Goal: Task Accomplishment & Management: Manage account settings

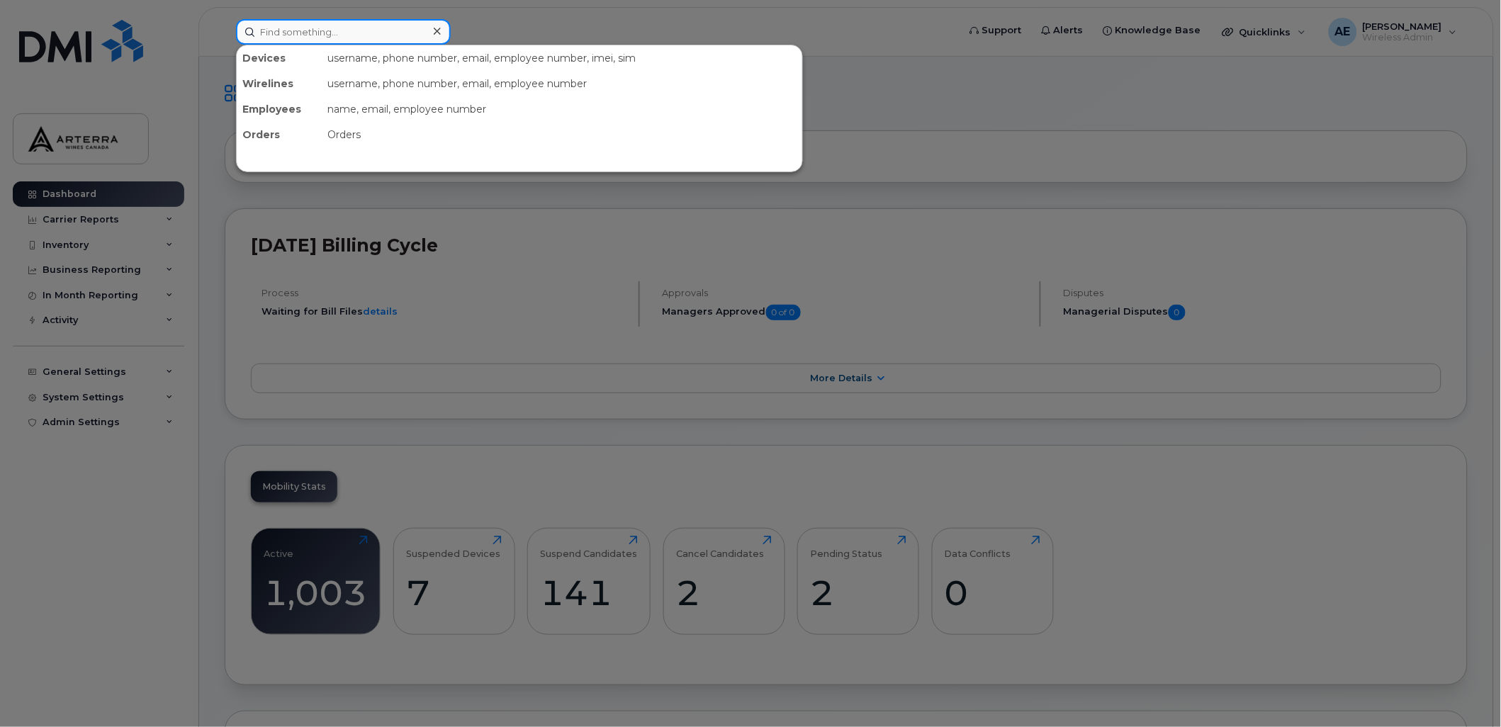
paste input "4382707138"
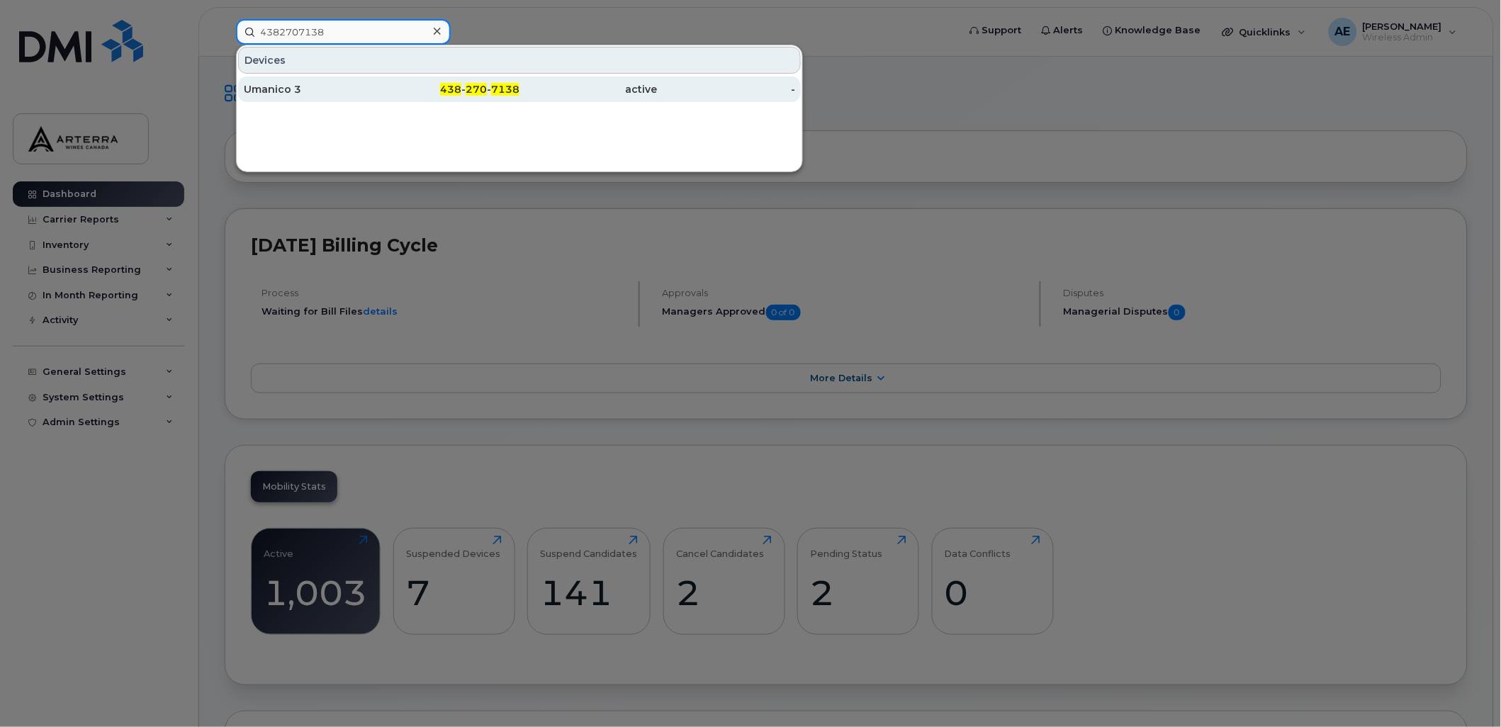
type input "4382707138"
click at [280, 82] on div "Umanico 3" at bounding box center [313, 89] width 138 height 14
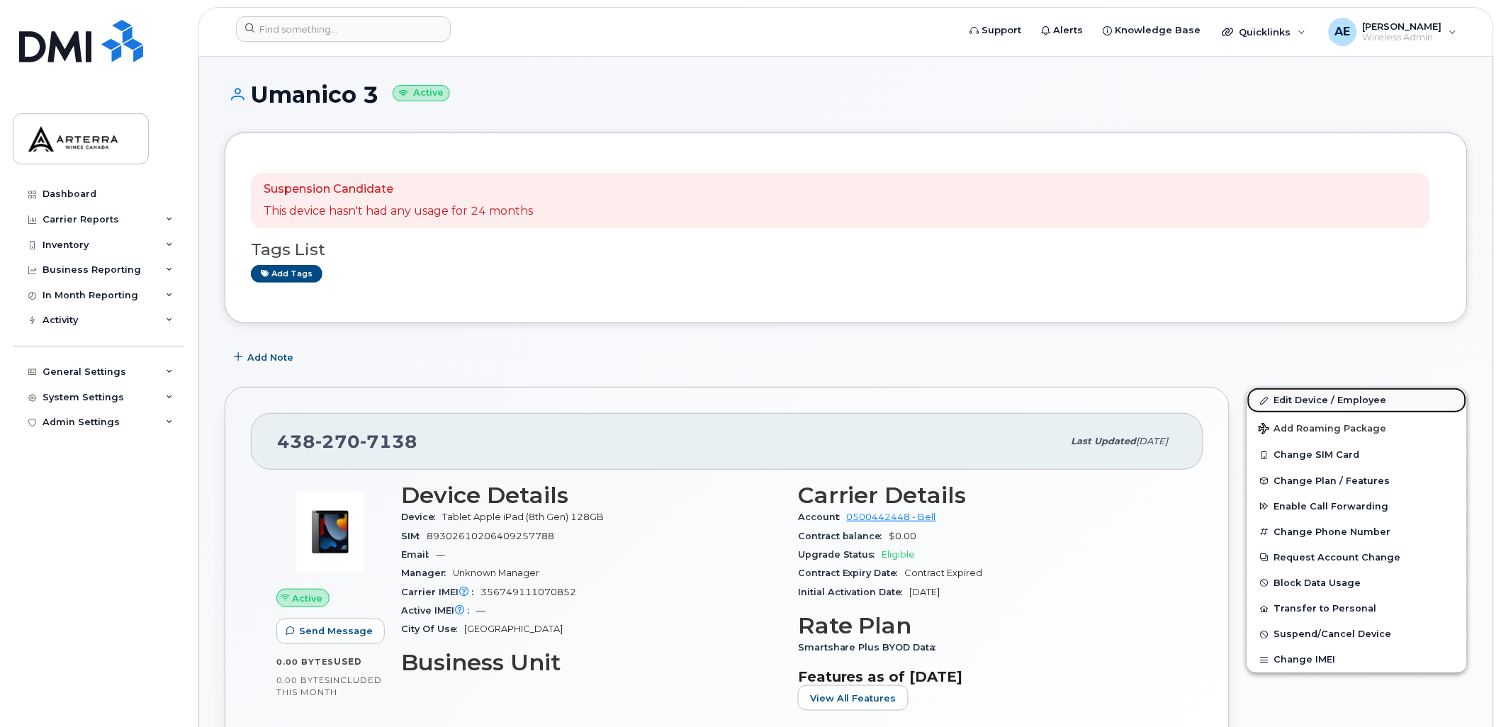
click at [1338, 399] on link "Edit Device / Employee" at bounding box center [1357, 401] width 220 height 26
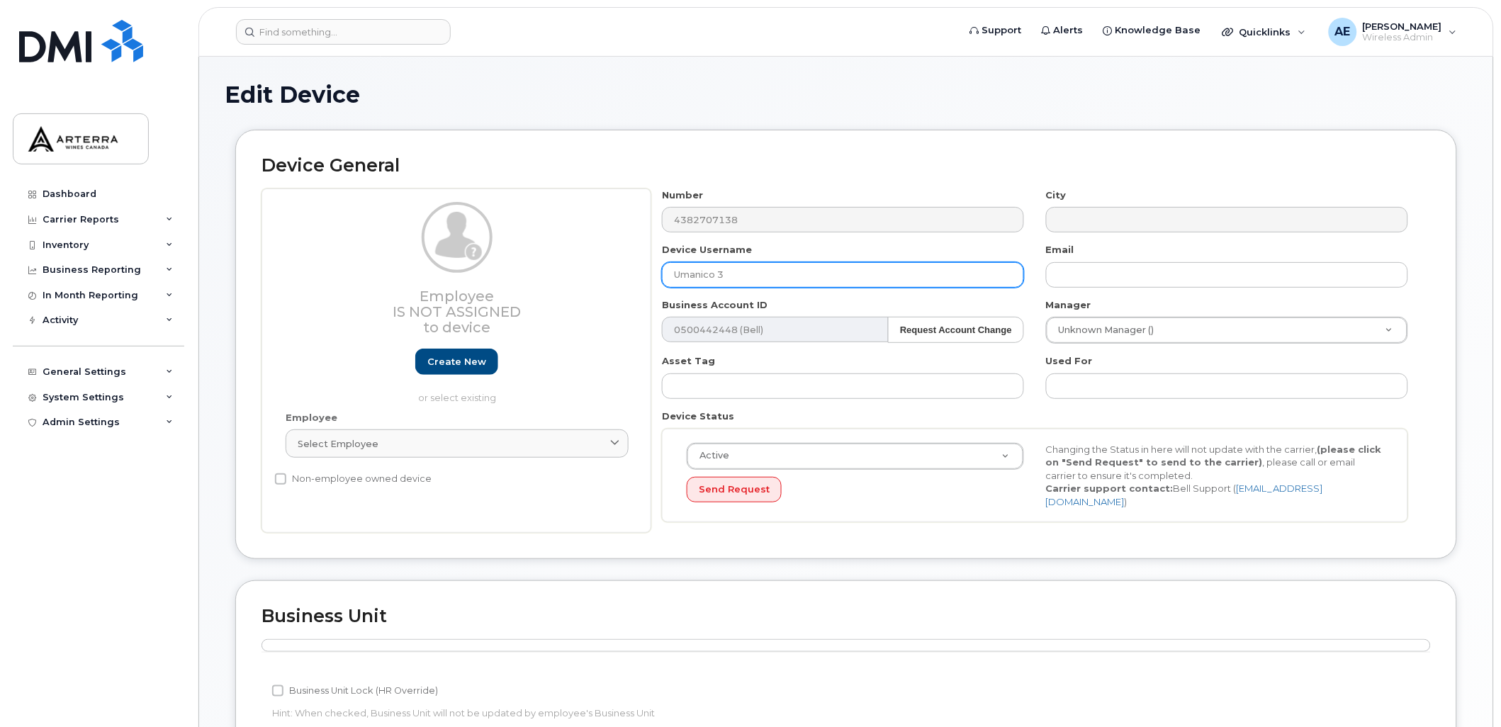
click at [802, 269] on input "Umanico 3" at bounding box center [843, 275] width 362 height 26
drag, startPoint x: 802, startPoint y: 269, endPoint x: 602, endPoint y: 261, distance: 200.0
click at [602, 261] on div "Employee Is not assigned to device Create new or select existing Employee Selec…" at bounding box center [845, 360] width 1169 height 345
type input "Wine Rack 034"
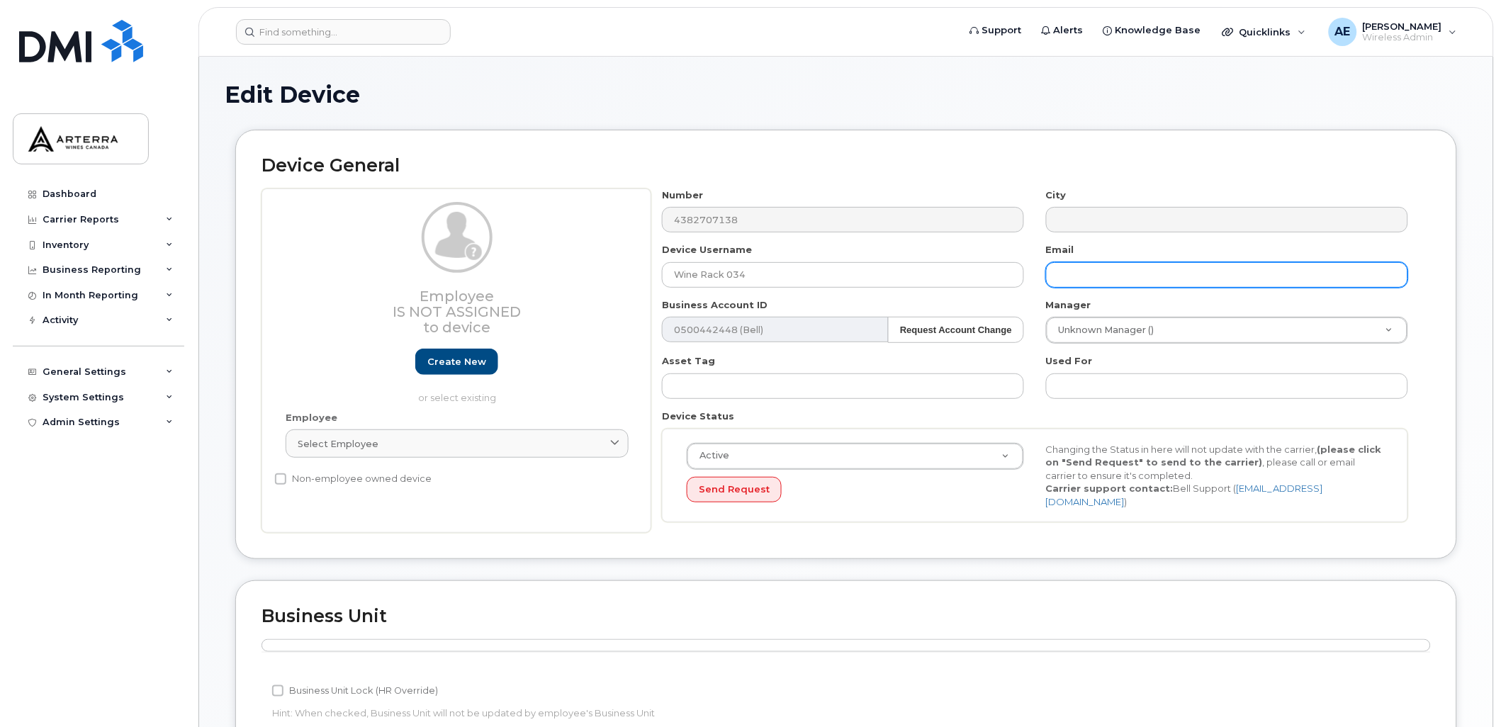
click at [1132, 269] on input "text" at bounding box center [1227, 275] width 362 height 26
type input "Gillian.Muir@WineRack.com"
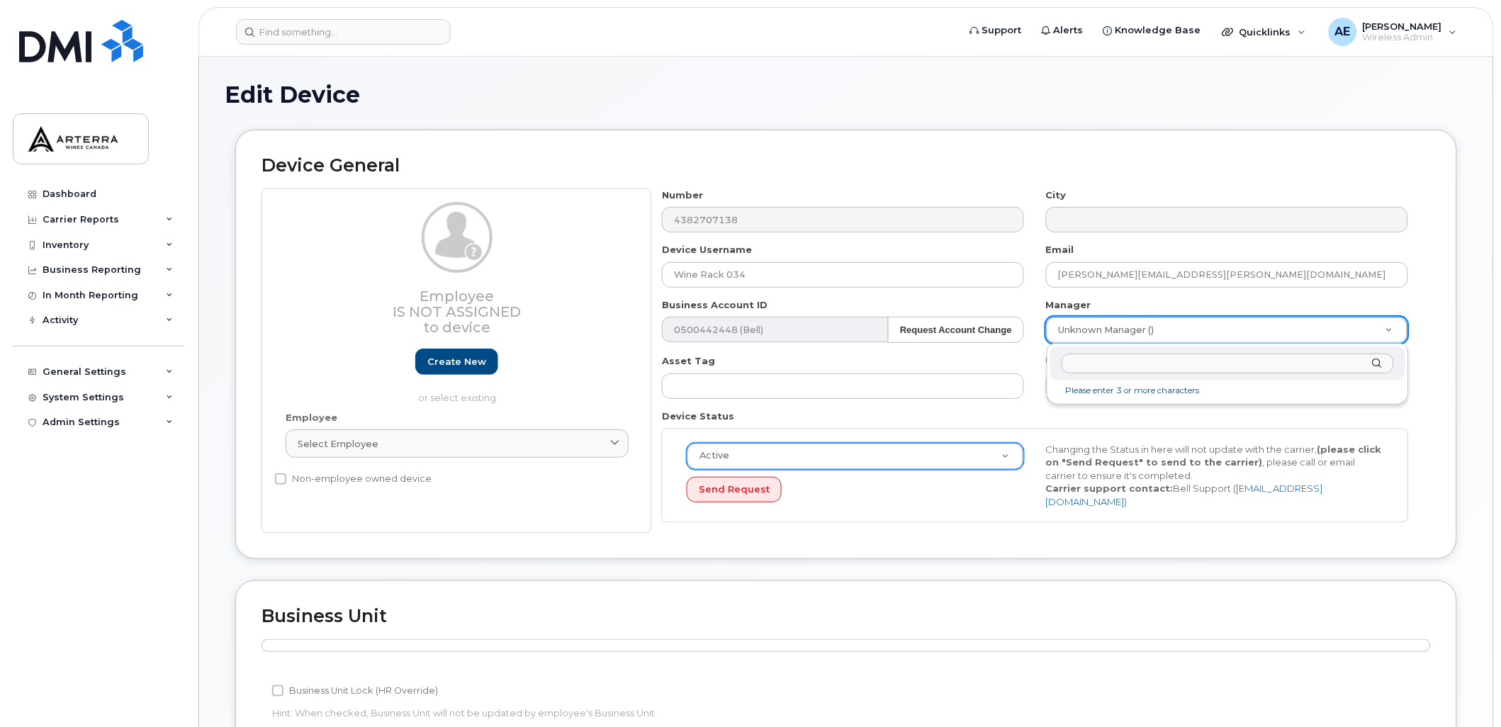
click at [1143, 367] on input "text" at bounding box center [1227, 364] width 332 height 21
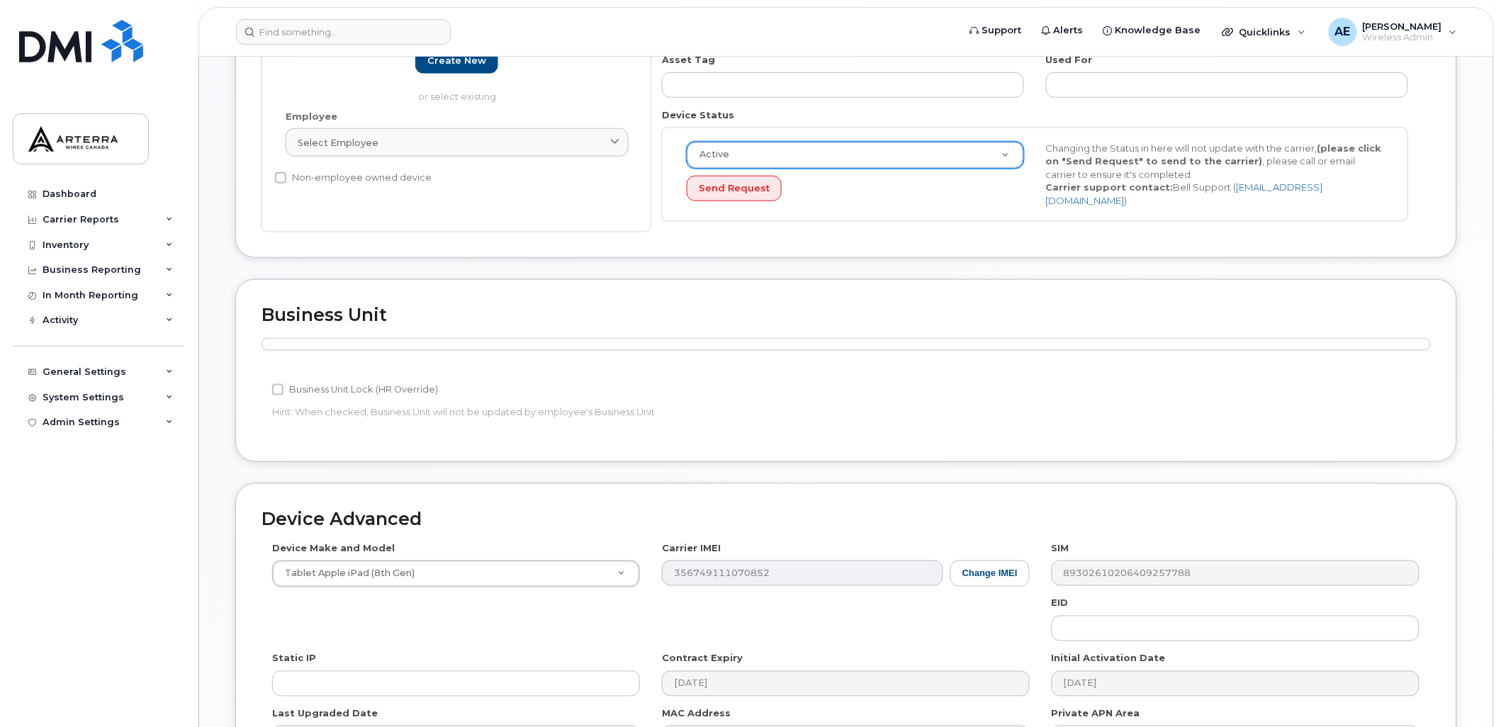
scroll to position [393, 0]
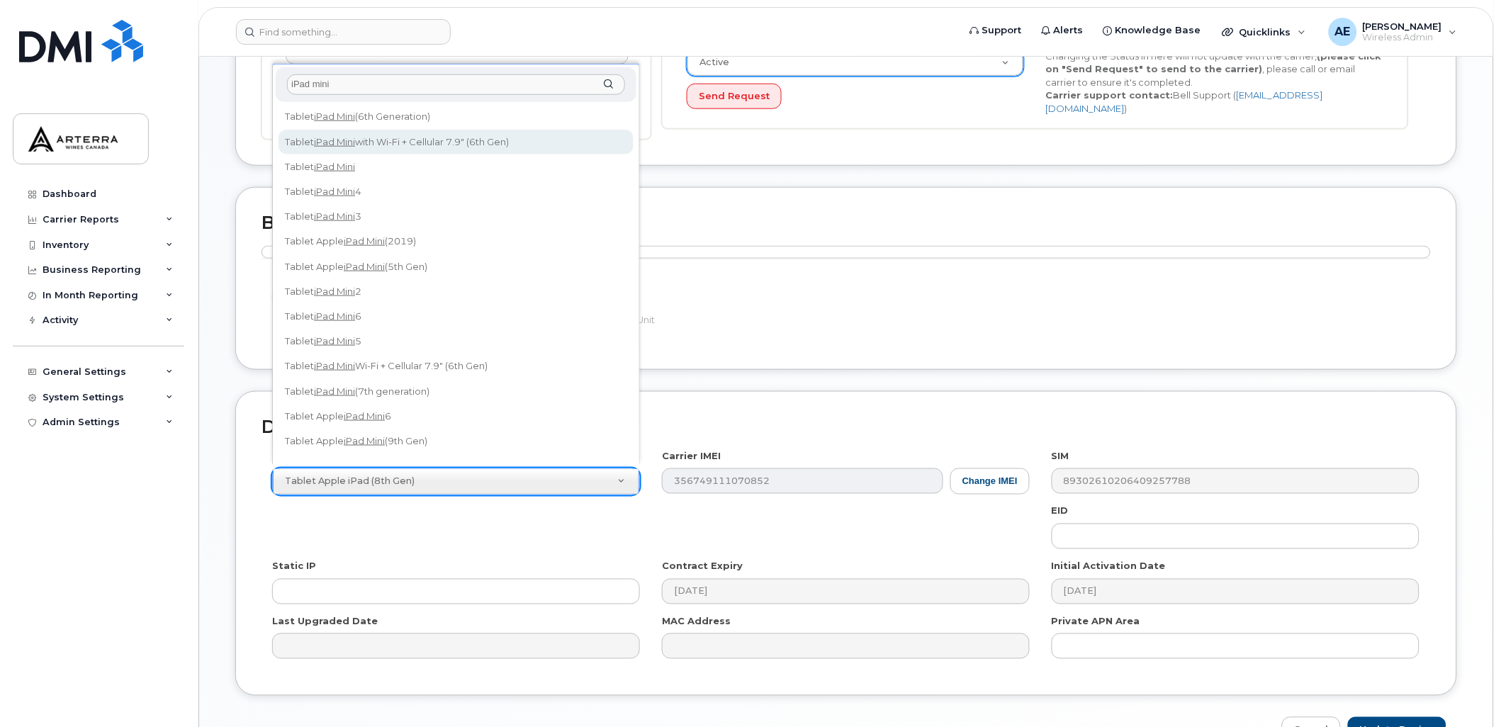
type input "iPad mini"
select select "3047"
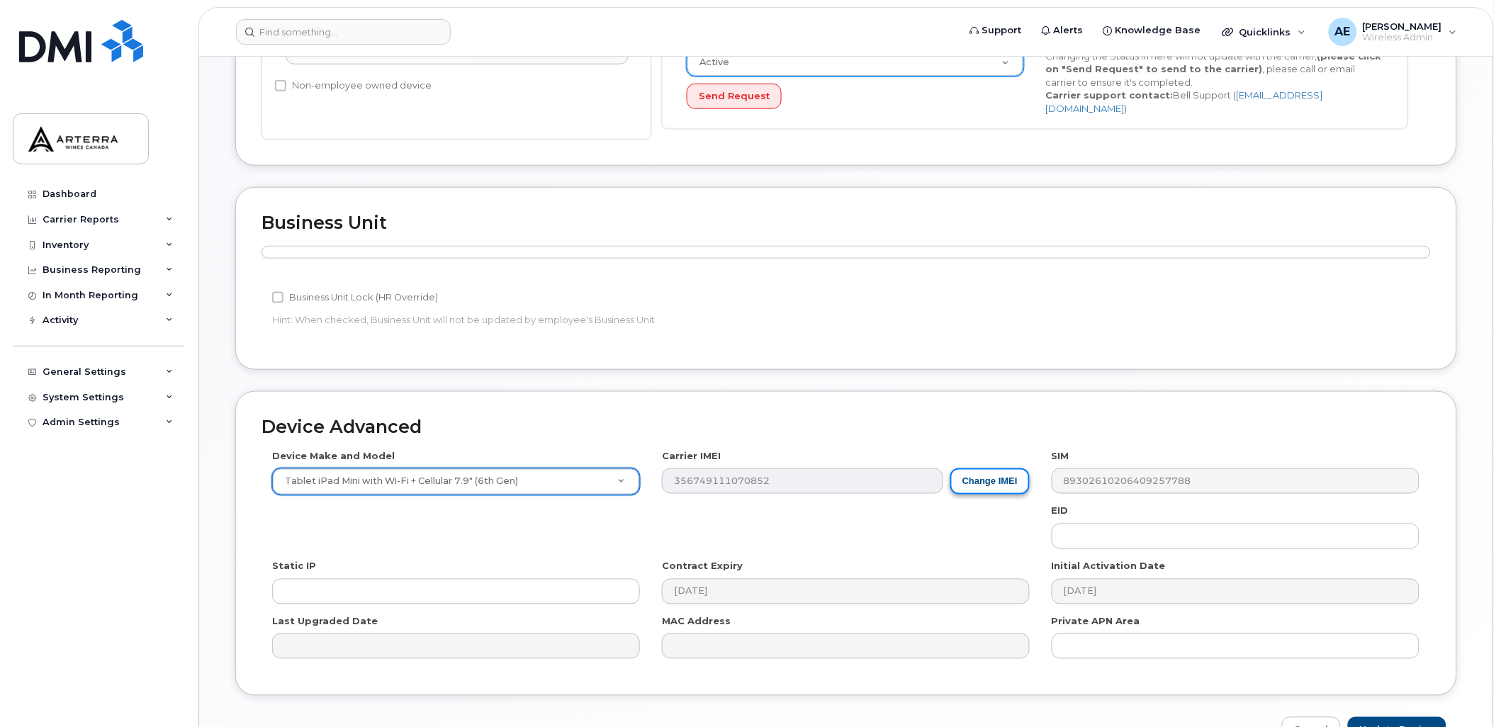
click at [1005, 473] on button "Change IMEI" at bounding box center [989, 481] width 79 height 26
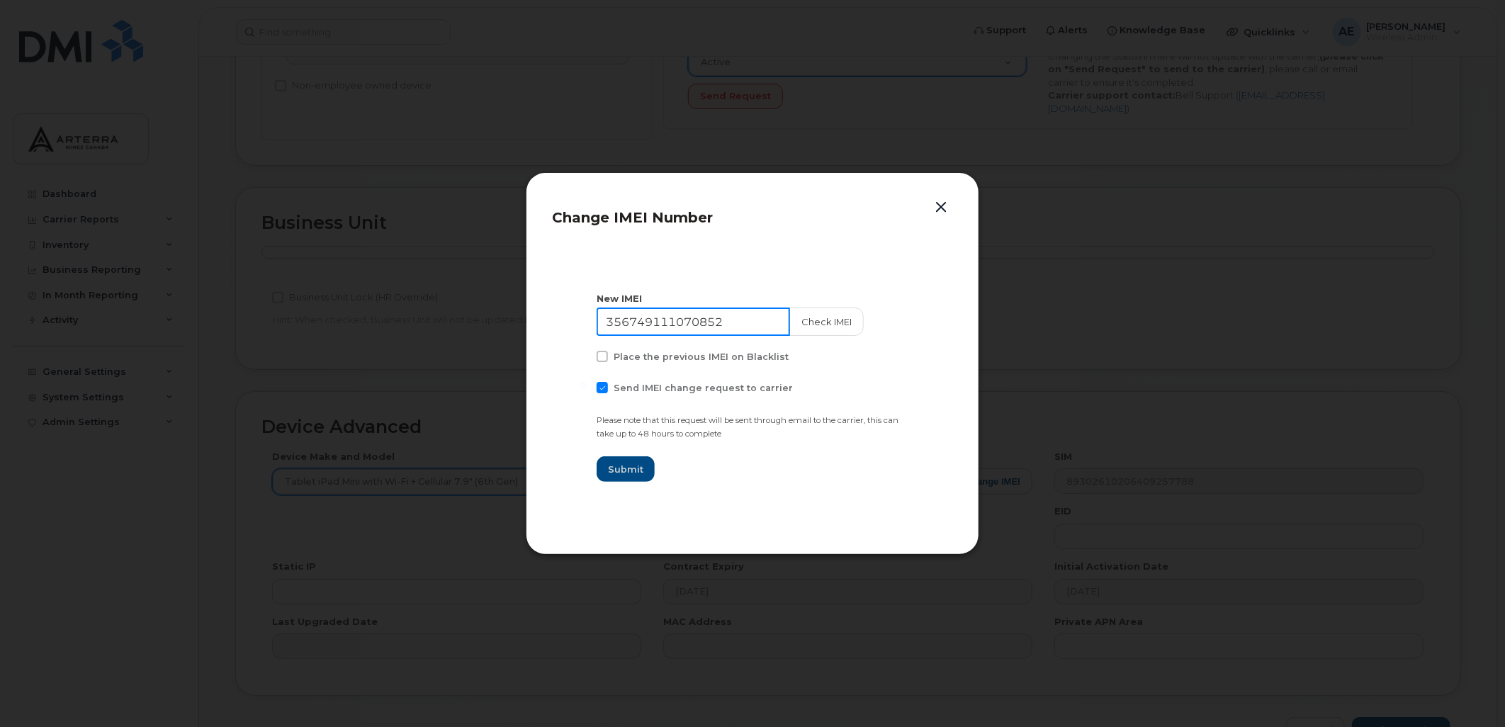
click at [683, 320] on input "356749111070852" at bounding box center [693, 322] width 193 height 28
paste input "7153134153549"
type input "357153134153549"
click at [602, 384] on span at bounding box center [602, 387] width 11 height 11
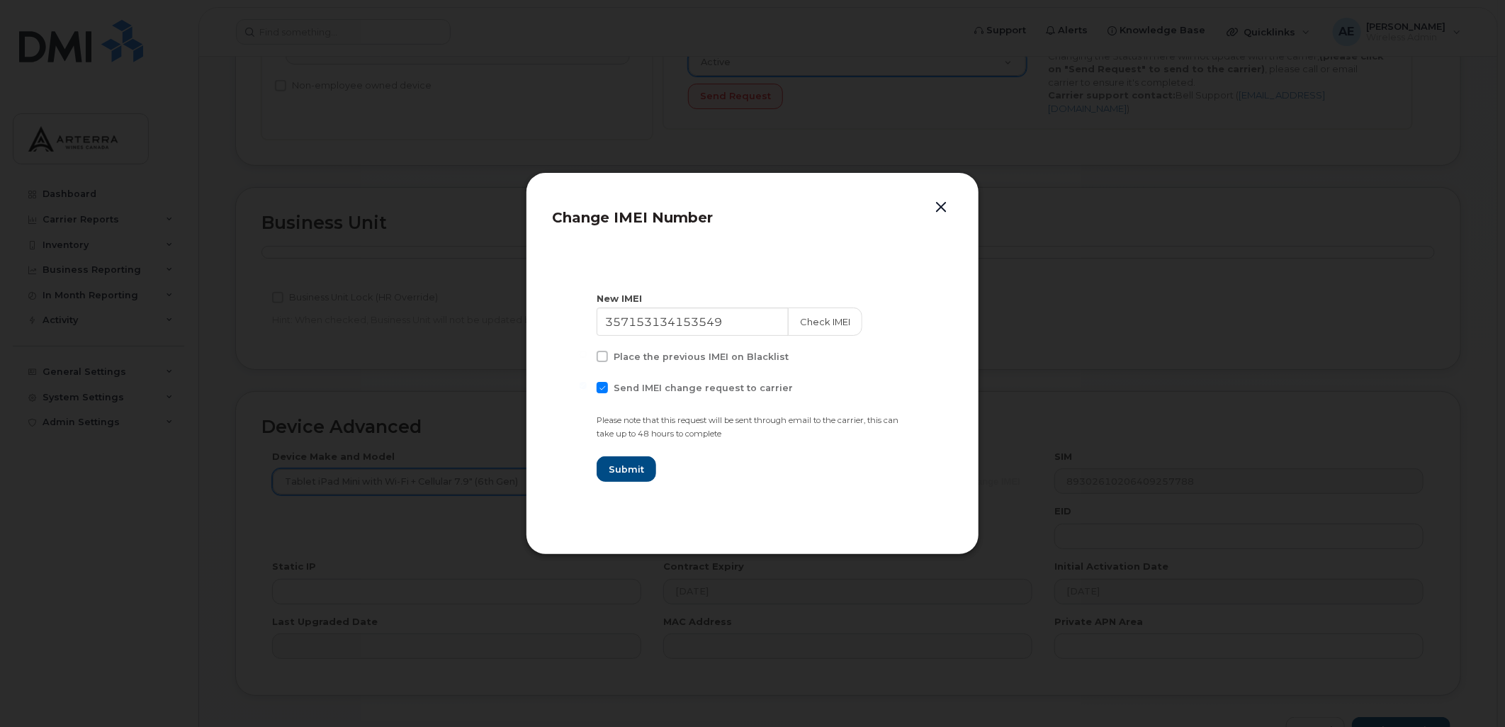
click at [587, 384] on input "Send IMEI change request to carrier" at bounding box center [583, 385] width 7 height 7
checkbox input "false"
click at [830, 315] on button "Check IMEI" at bounding box center [825, 322] width 74 height 28
click at [629, 469] on span "Submit" at bounding box center [625, 469] width 35 height 13
type input "357153134153549"
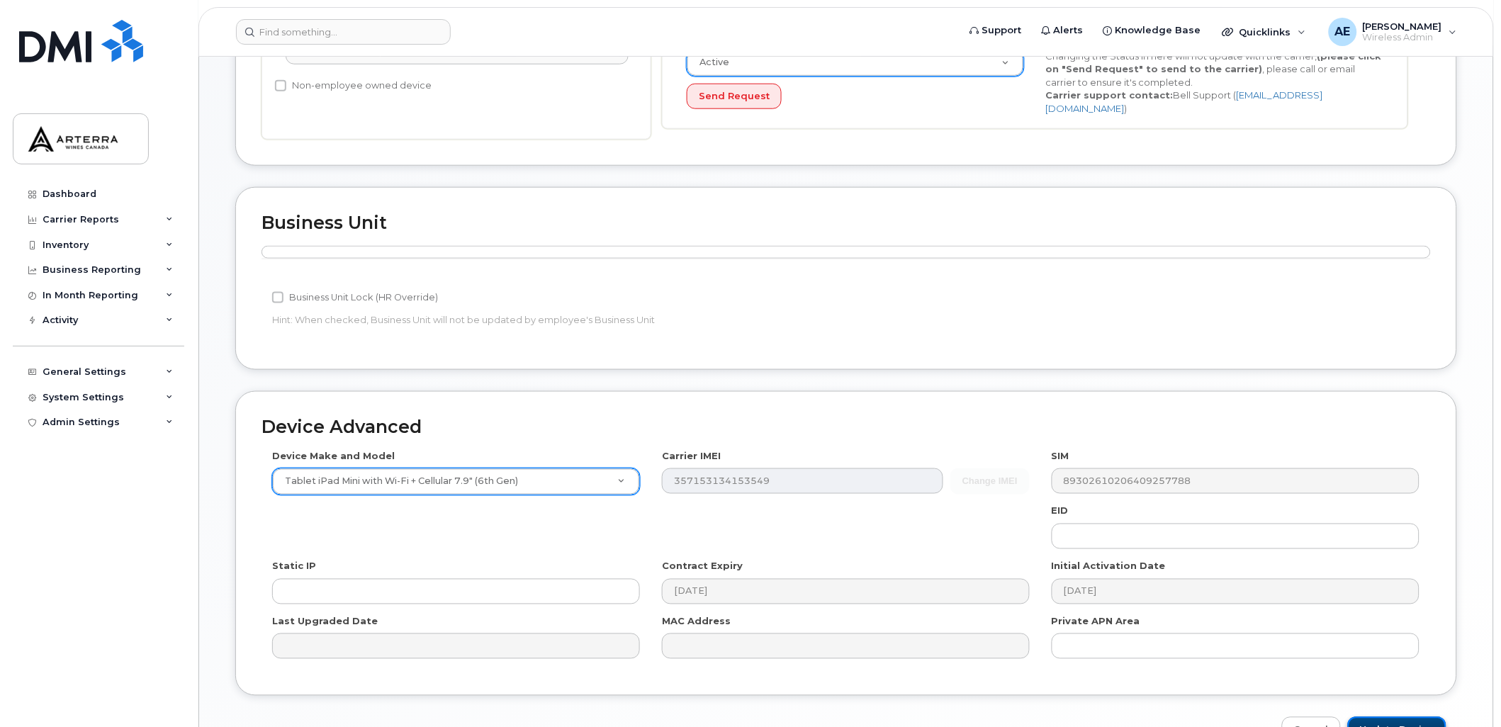
click at [1387, 718] on input "Update Device" at bounding box center [1397, 730] width 98 height 26
type input "Saving..."
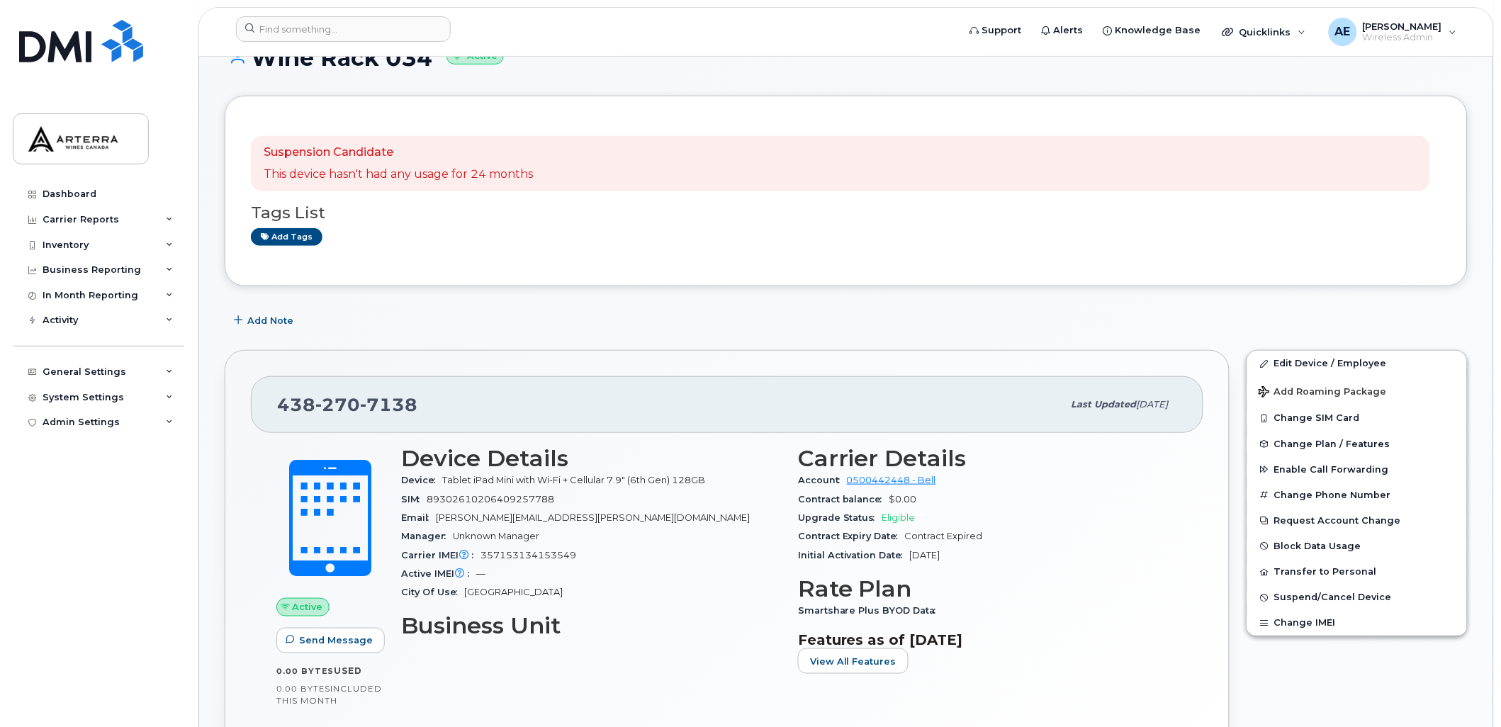
scroll to position [79, 0]
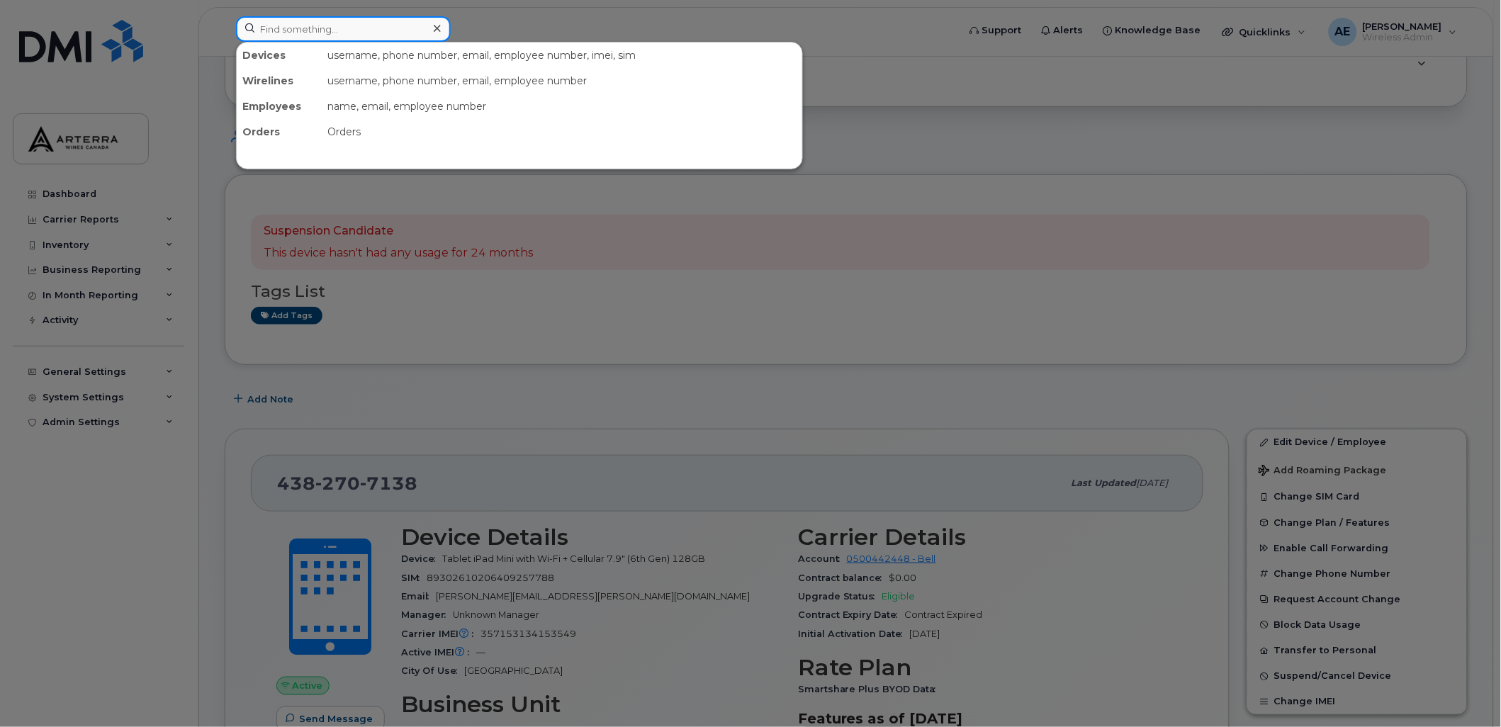
click at [317, 24] on input at bounding box center [343, 29] width 215 height 26
paste input "13654406493"
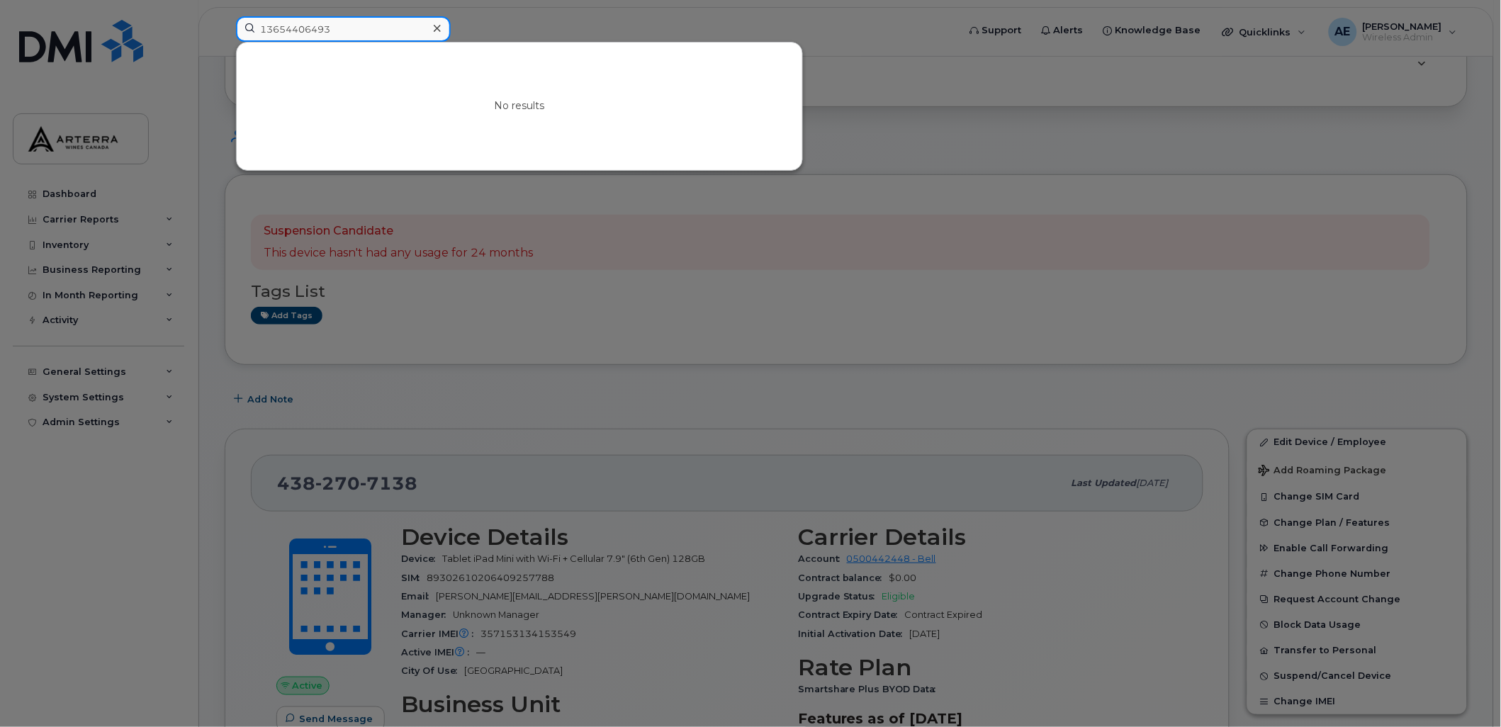
click at [264, 27] on input "13654406493" at bounding box center [343, 29] width 215 height 26
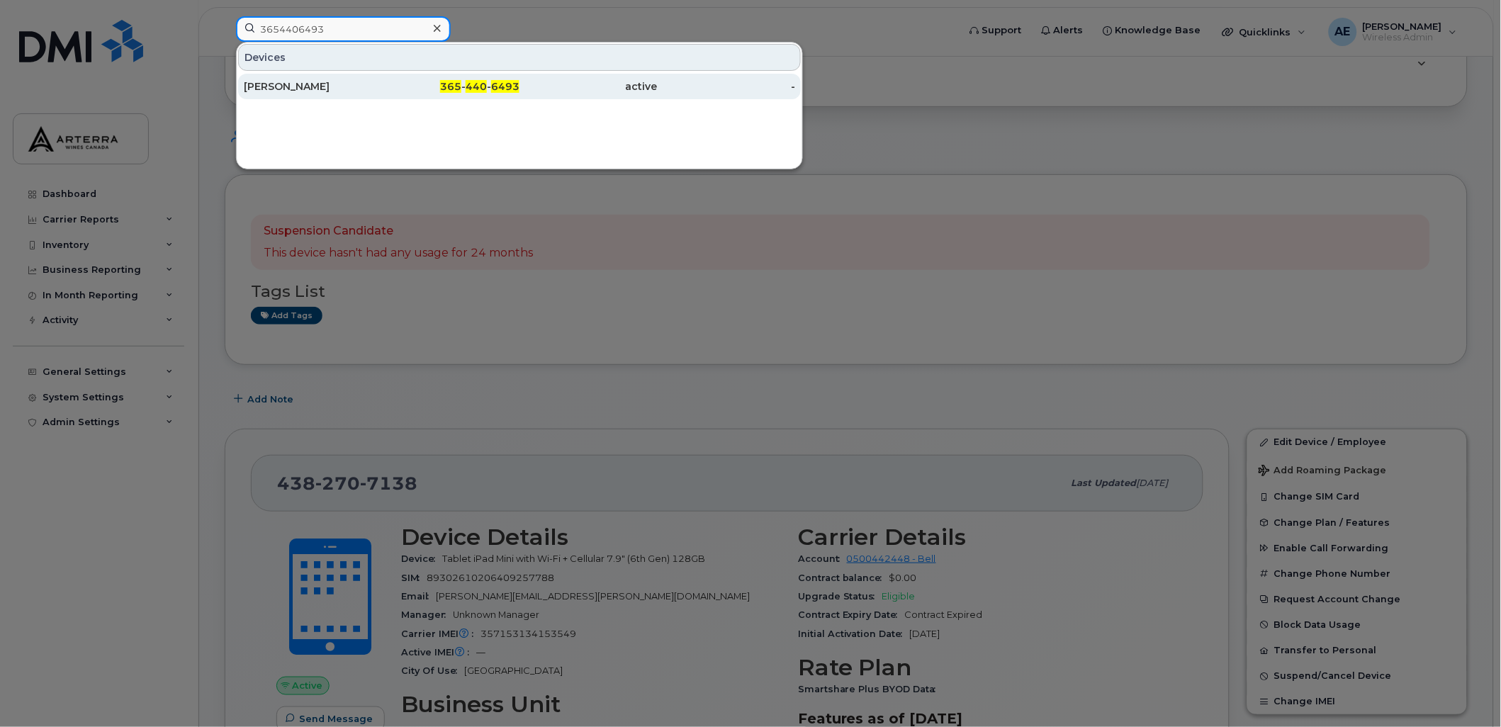
type input "3654406493"
click at [293, 79] on div "Kamal Ghuman" at bounding box center [313, 87] width 138 height 26
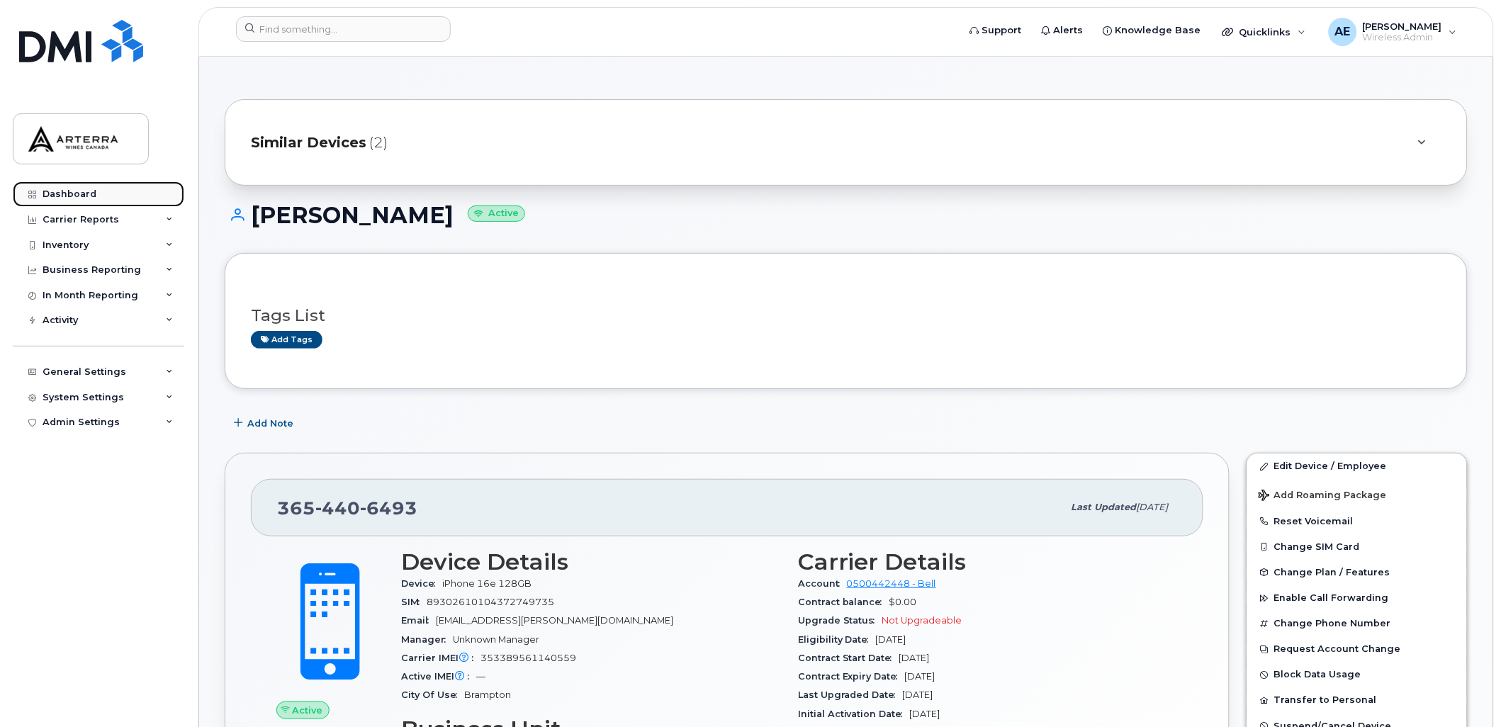
click at [87, 187] on link "Dashboard" at bounding box center [98, 194] width 171 height 26
